Goal: Task Accomplishment & Management: Complete application form

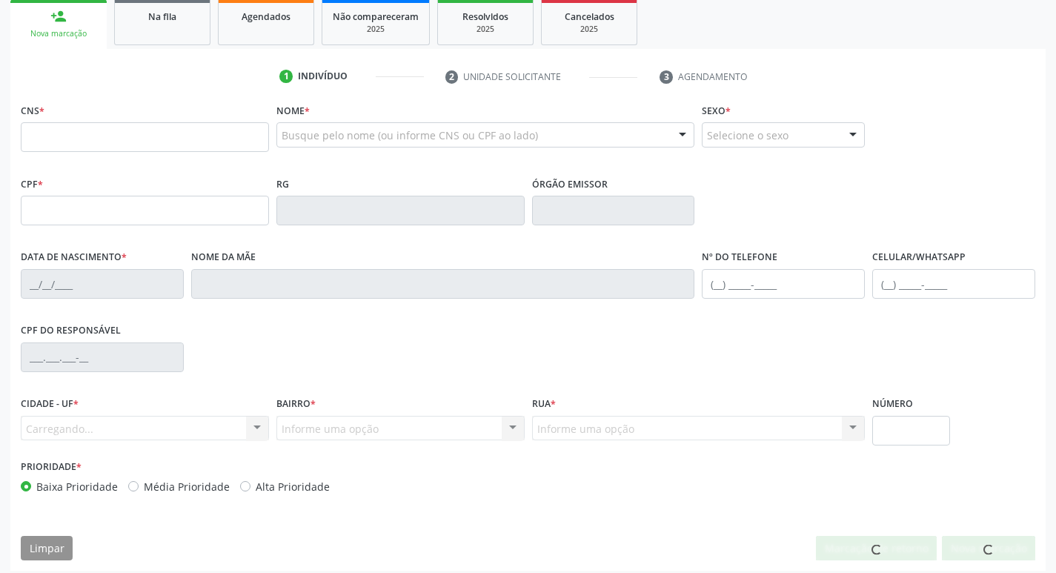
scroll to position [222, 0]
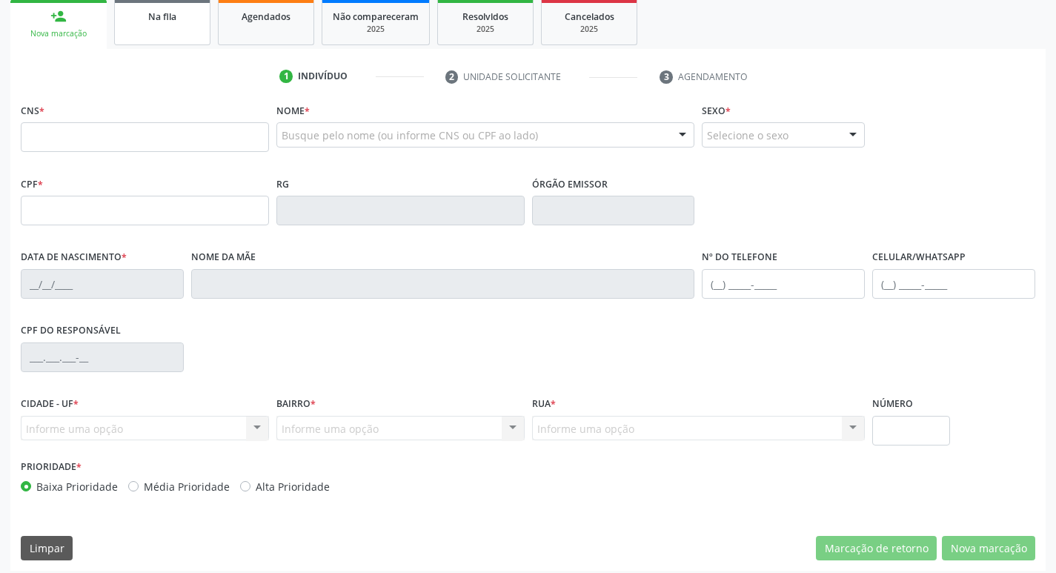
click at [168, 21] on span "Na fila" at bounding box center [162, 16] width 28 height 13
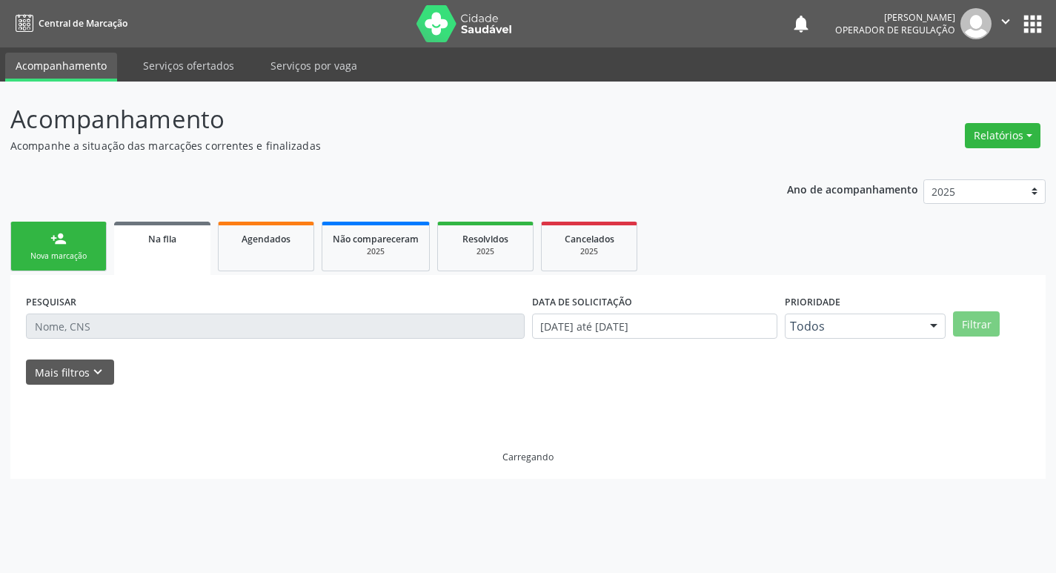
scroll to position [0, 0]
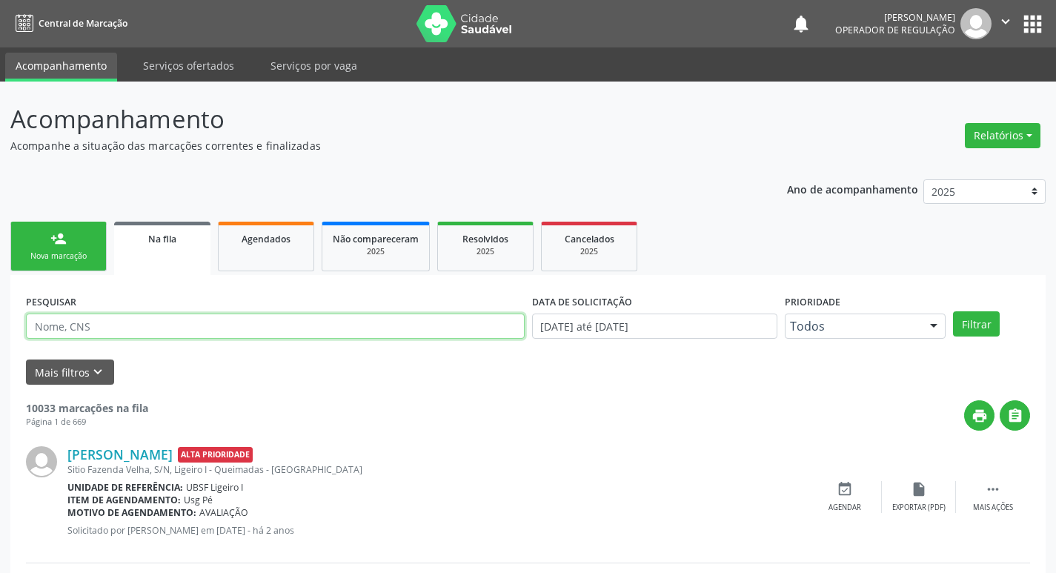
click at [178, 328] on input "text" at bounding box center [275, 326] width 499 height 25
paste input "702 4000 8961 0226"
type input "702 4000 8961 0226"
click at [953, 311] on button "Filtrar" at bounding box center [976, 323] width 47 height 25
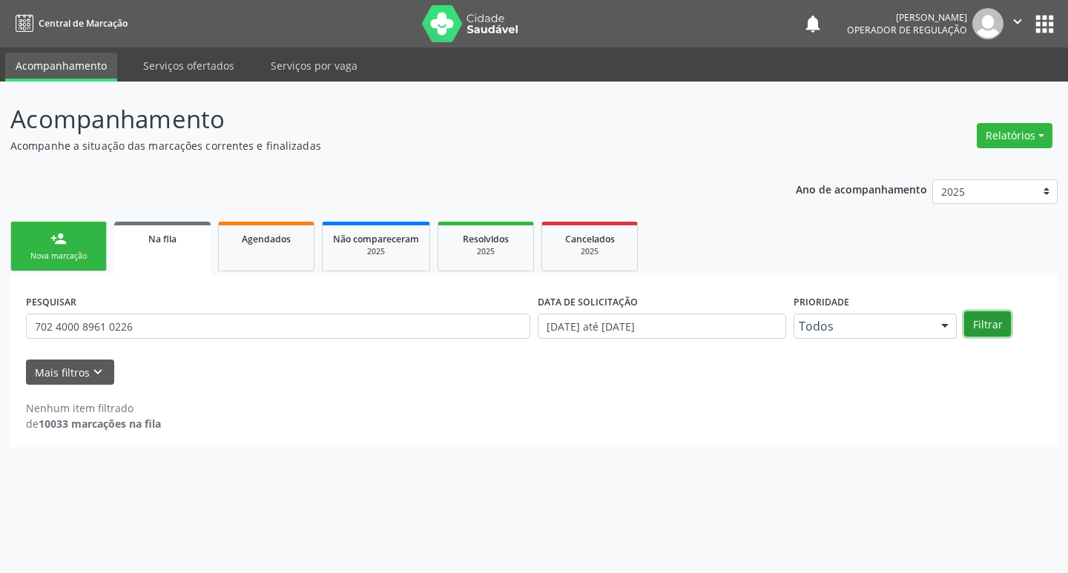
click at [991, 327] on button "Filtrar" at bounding box center [987, 323] width 47 height 25
click at [288, 251] on link "Agendados" at bounding box center [266, 247] width 96 height 50
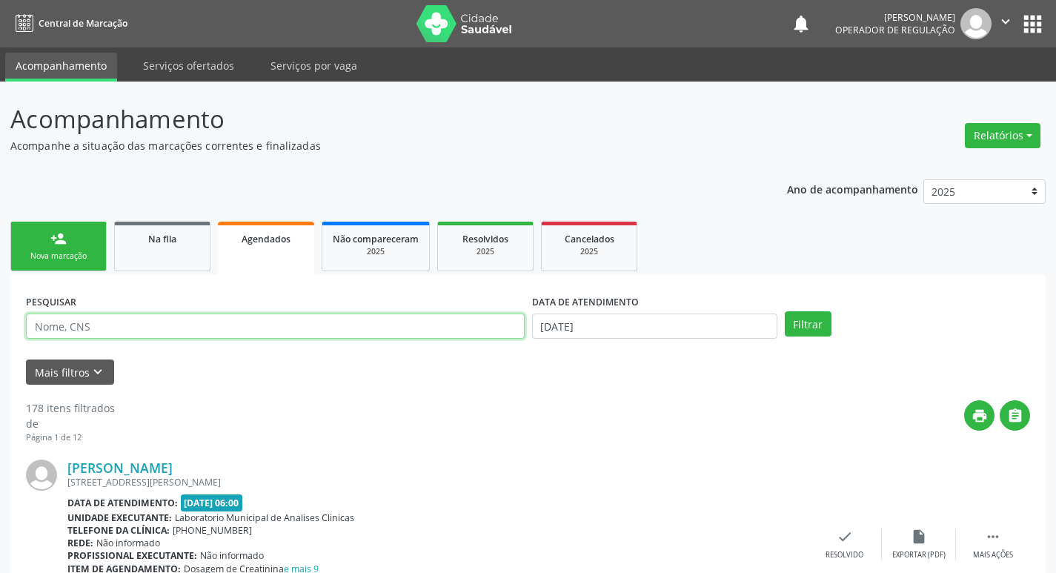
click at [231, 325] on input "text" at bounding box center [275, 326] width 499 height 25
paste input "702 4000 8961 0226"
type input "702 4000 8961 0226"
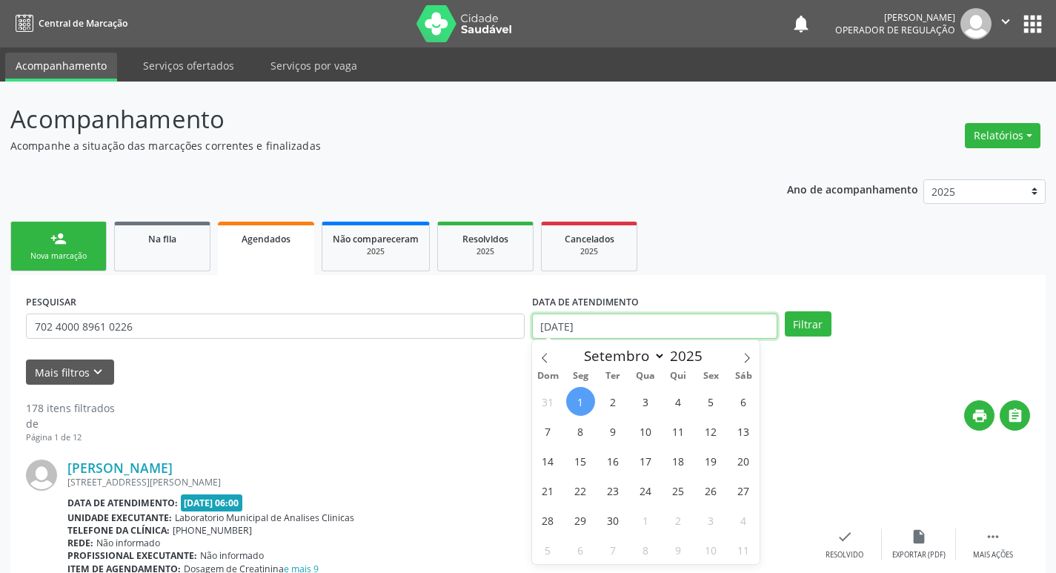
click at [643, 328] on input "[DATE]" at bounding box center [654, 326] width 245 height 25
click at [802, 320] on button "Filtrar" at bounding box center [808, 323] width 47 height 25
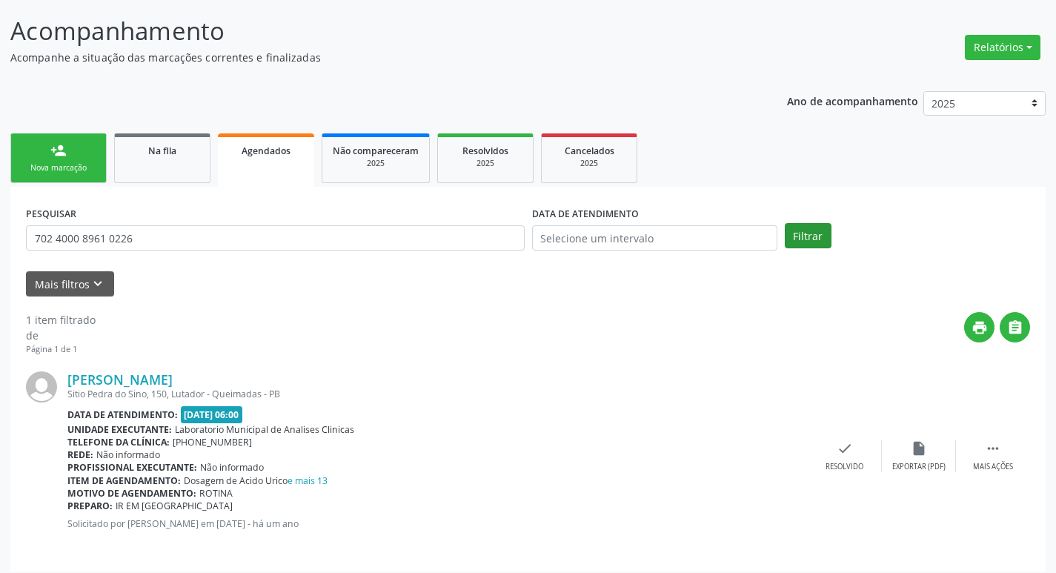
scroll to position [97, 0]
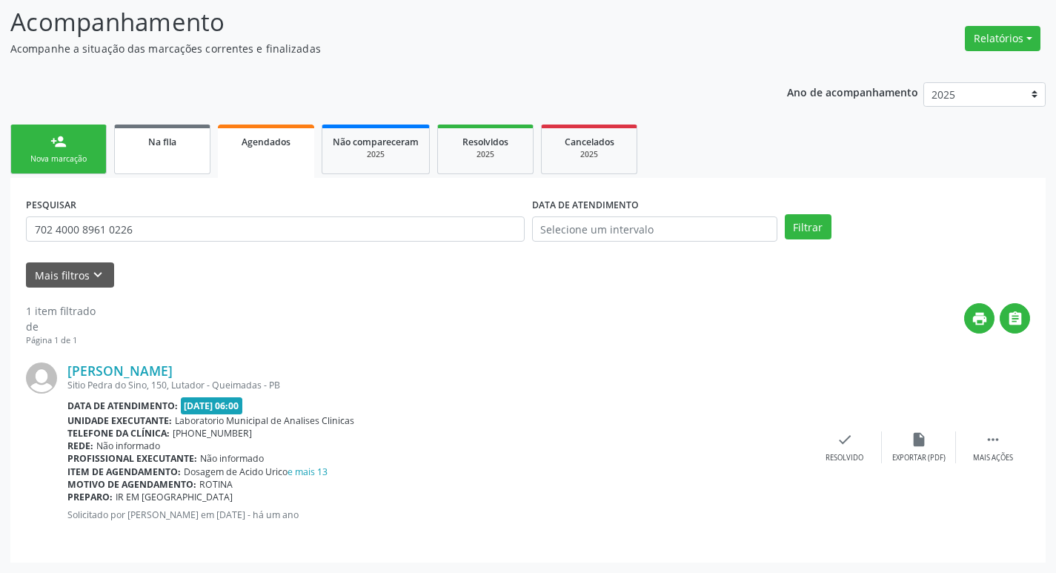
click at [159, 155] on link "Na fila" at bounding box center [162, 150] width 96 height 50
select select "8"
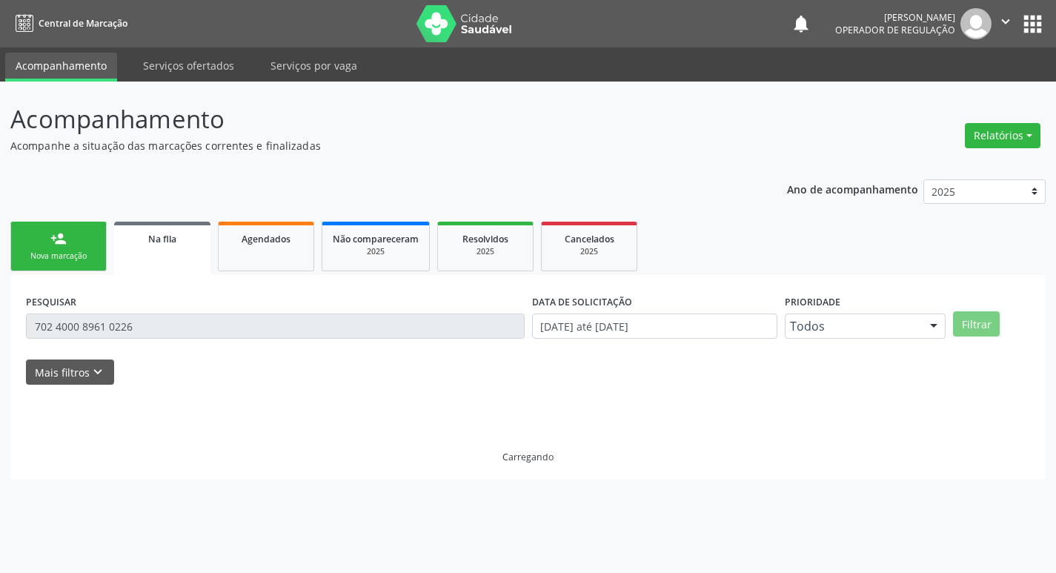
scroll to position [0, 0]
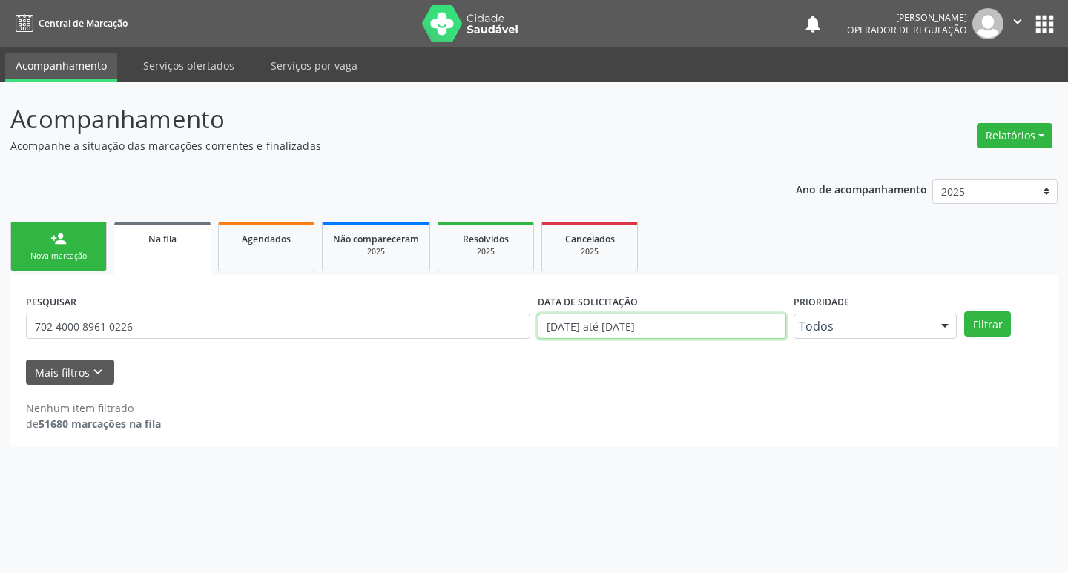
click at [659, 324] on input "[DATE] até [DATE]" at bounding box center [661, 326] width 248 height 25
type input "2021"
select select "0"
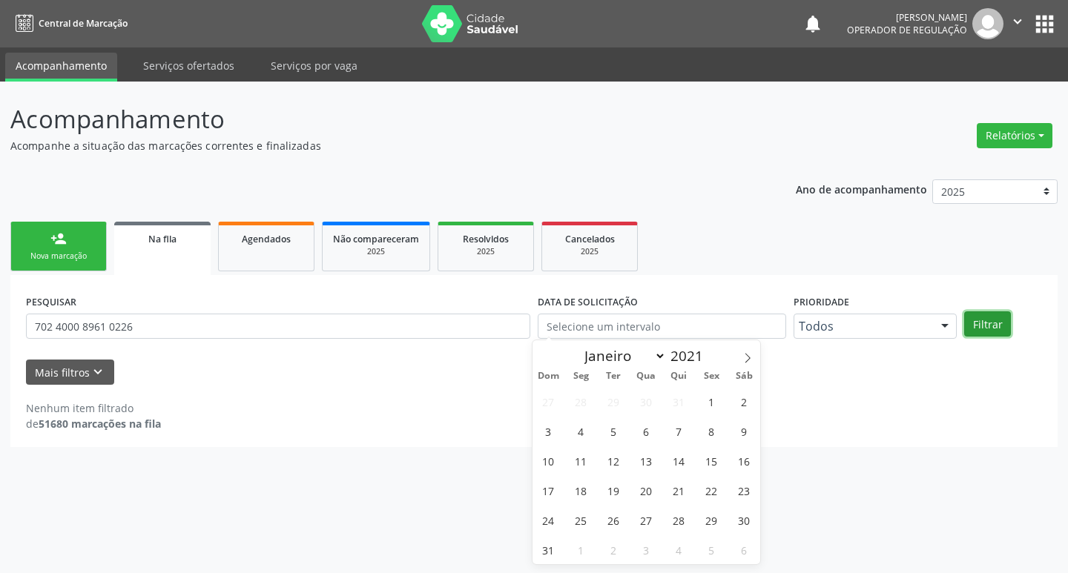
click at [992, 324] on button "Filtrar" at bounding box center [987, 323] width 47 height 25
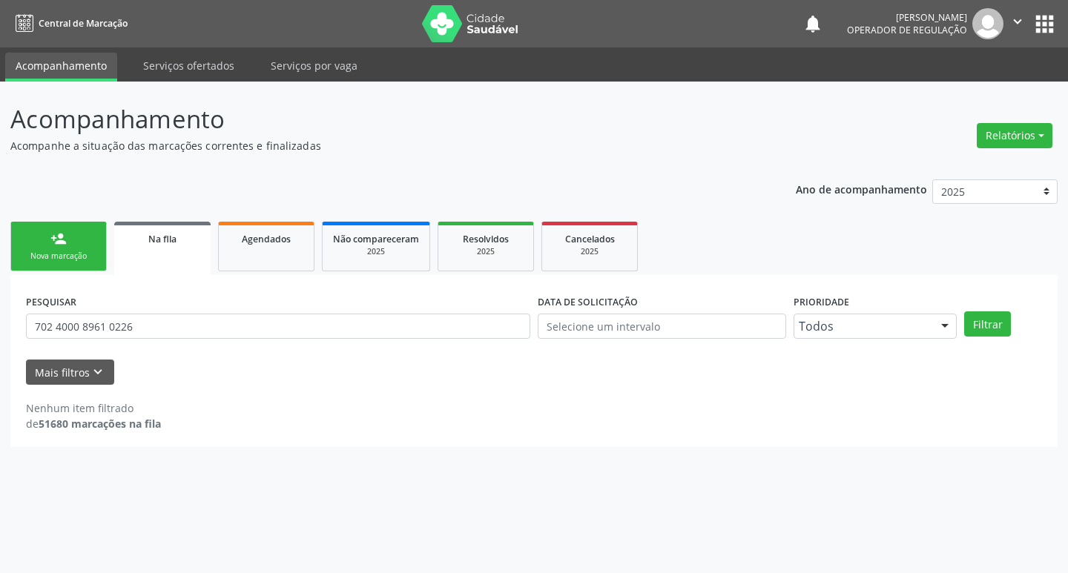
click at [66, 248] on link "person_add Nova marcação" at bounding box center [58, 247] width 96 height 50
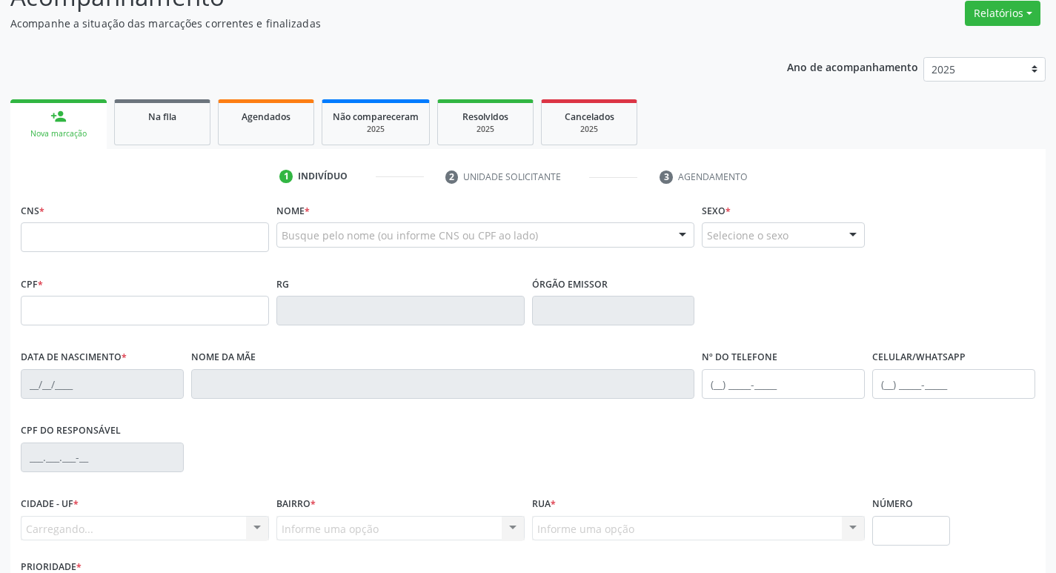
scroll to position [148, 0]
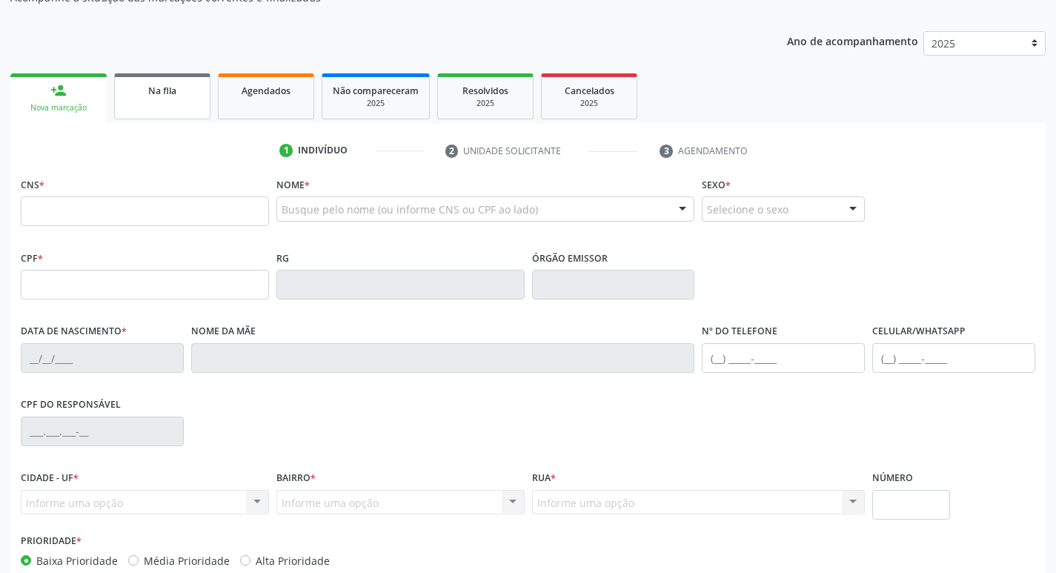
click at [184, 109] on link "Na fila" at bounding box center [162, 96] width 96 height 46
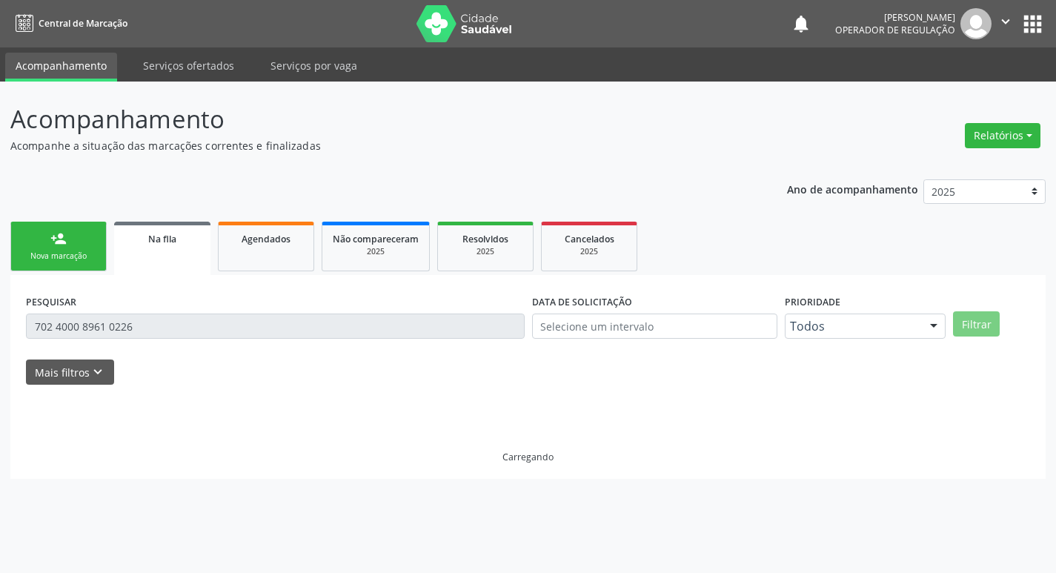
scroll to position [0, 0]
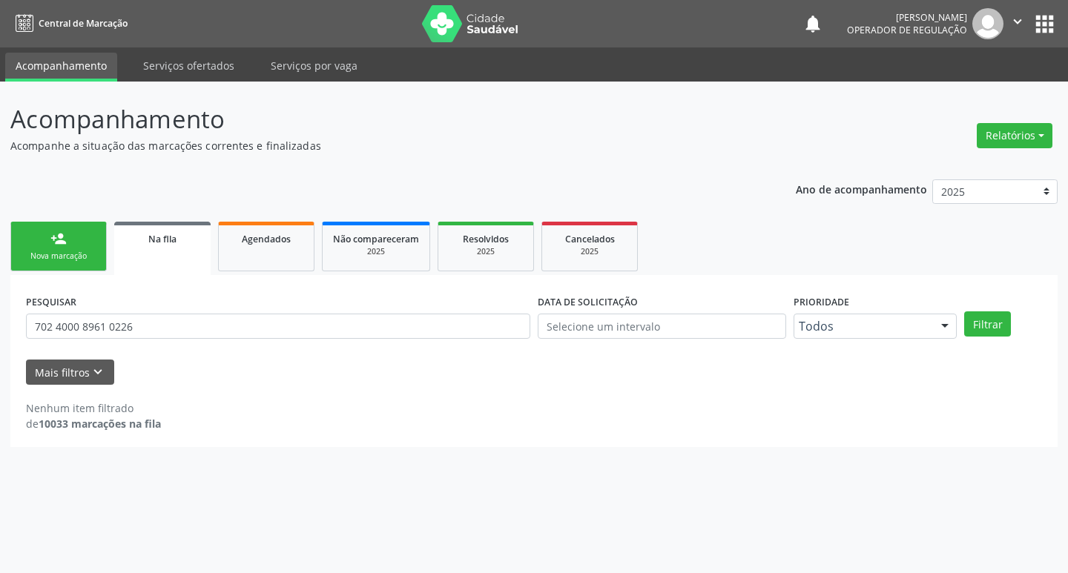
click at [53, 229] on link "person_add Nova marcação" at bounding box center [58, 247] width 96 height 50
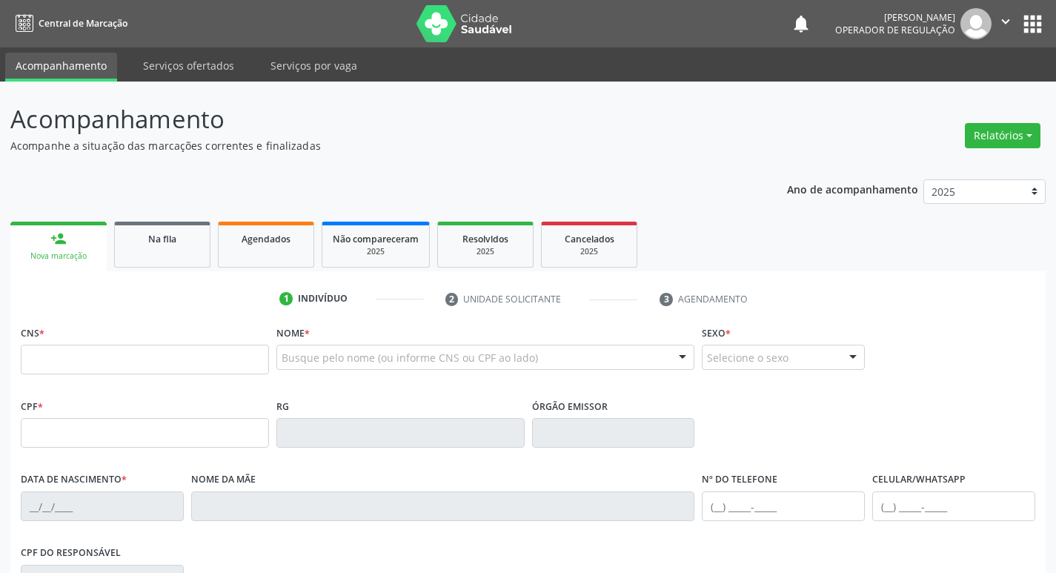
click at [1010, 20] on icon "" at bounding box center [1006, 21] width 16 height 16
click at [962, 95] on link "Sair" at bounding box center [968, 90] width 102 height 21
